Goal: Task Accomplishment & Management: Complete application form

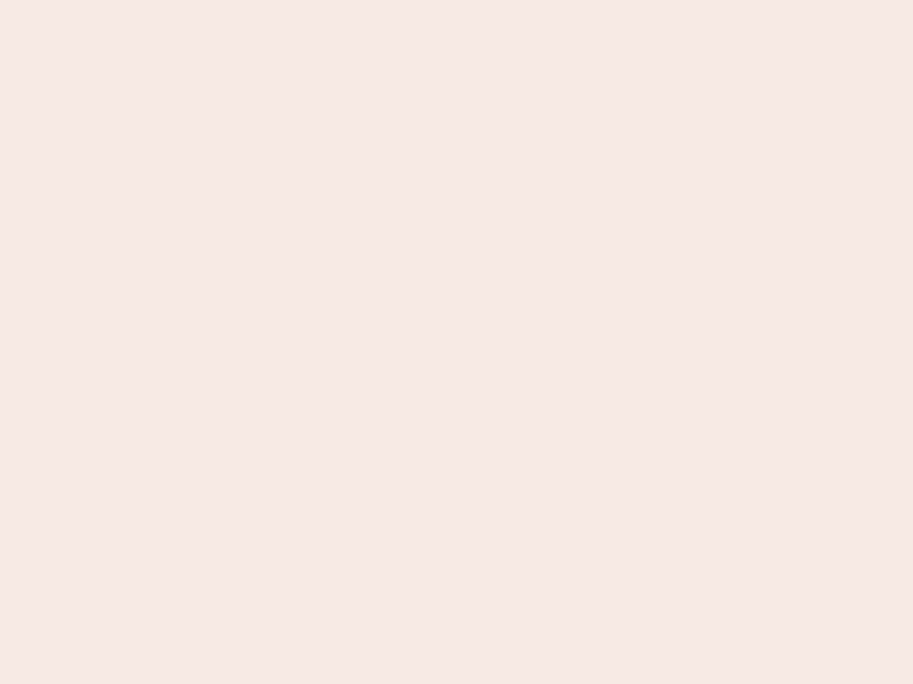
click at [456, 342] on nb-app "Almost there Thank you for registering for Newbook. Your account is under revie…" at bounding box center [456, 342] width 913 height 684
click at [456, 0] on nb-app "Almost there Thank you for registering for Newbook. Your account is under revie…" at bounding box center [456, 342] width 913 height 684
click at [488, 0] on nb-app "Almost there Thank you for registering for Newbook. Your account is under revie…" at bounding box center [456, 342] width 913 height 684
click at [456, 342] on nb-app "Almost there Thank you for registering for Newbook. Your account is under revie…" at bounding box center [456, 342] width 913 height 684
click at [456, 0] on nb-app "Almost there Thank you for registering for Newbook. Your account is under revie…" at bounding box center [456, 342] width 913 height 684
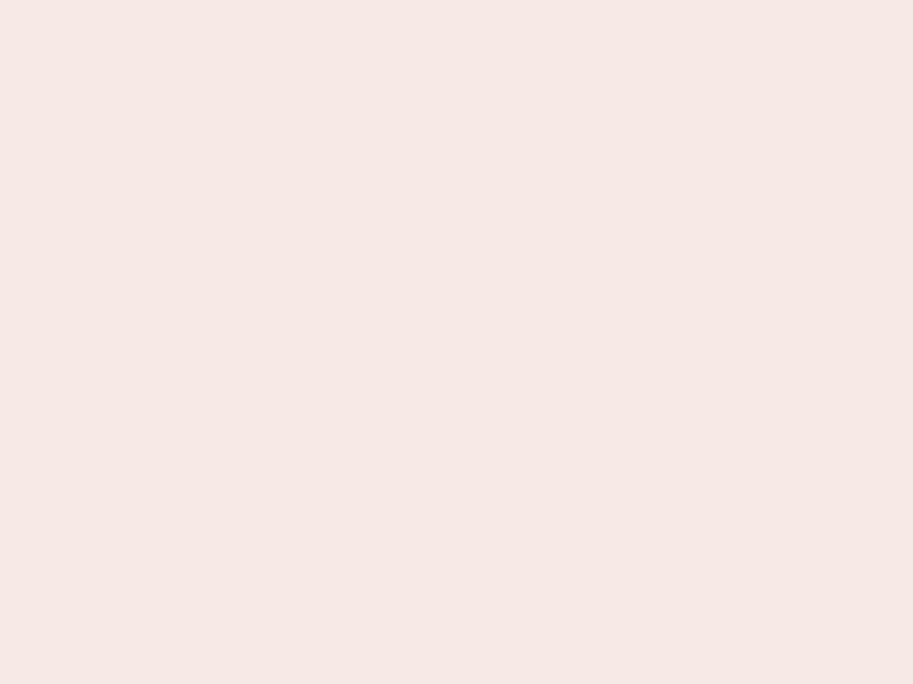
click at [319, 0] on nb-app "Almost there Thank you for registering for Newbook. Your account is under revie…" at bounding box center [456, 342] width 913 height 684
click at [456, 342] on nb-app "Almost there Thank you for registering for Newbook. Your account is under revie…" at bounding box center [456, 342] width 913 height 684
click at [456, 0] on nb-app "Almost there Thank you for registering for Newbook. Your account is under revie…" at bounding box center [456, 342] width 913 height 684
click at [319, 0] on nb-app "Almost there Thank you for registering for Newbook. Your account is under revie…" at bounding box center [456, 342] width 913 height 684
click at [456, 342] on nb-app "Almost there Thank you for registering for Newbook. Your account is under revie…" at bounding box center [456, 342] width 913 height 684
